Goal: Task Accomplishment & Management: Manage account settings

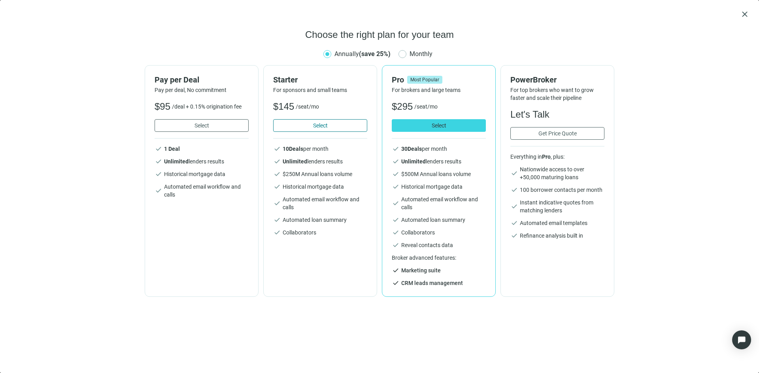
click at [319, 125] on span "Select" at bounding box center [320, 126] width 15 height 6
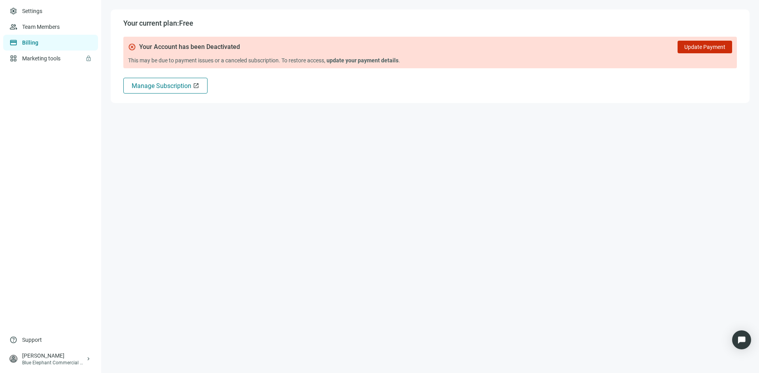
click at [178, 89] on span "Manage Subscription" at bounding box center [162, 86] width 60 height 8
click at [49, 57] on link "Marketing tools lock" at bounding box center [42, 58] width 40 height 6
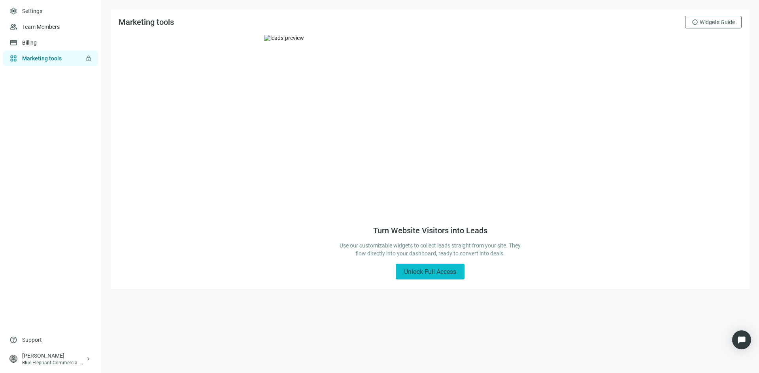
click at [424, 271] on span "Unlock Full Access" at bounding box center [430, 272] width 52 height 8
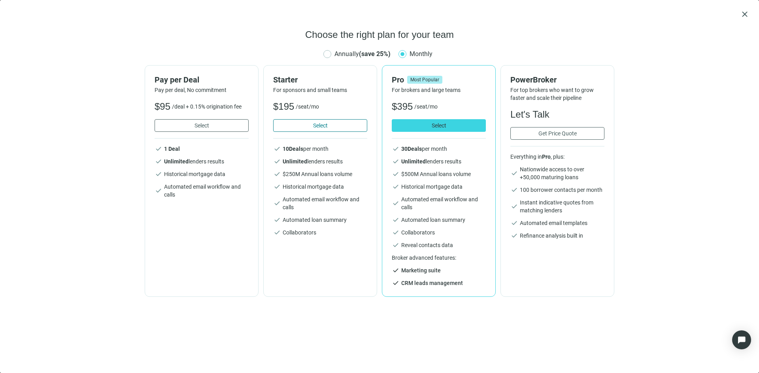
click at [328, 126] on span "Select" at bounding box center [320, 126] width 15 height 6
